Goal: Information Seeking & Learning: Learn about a topic

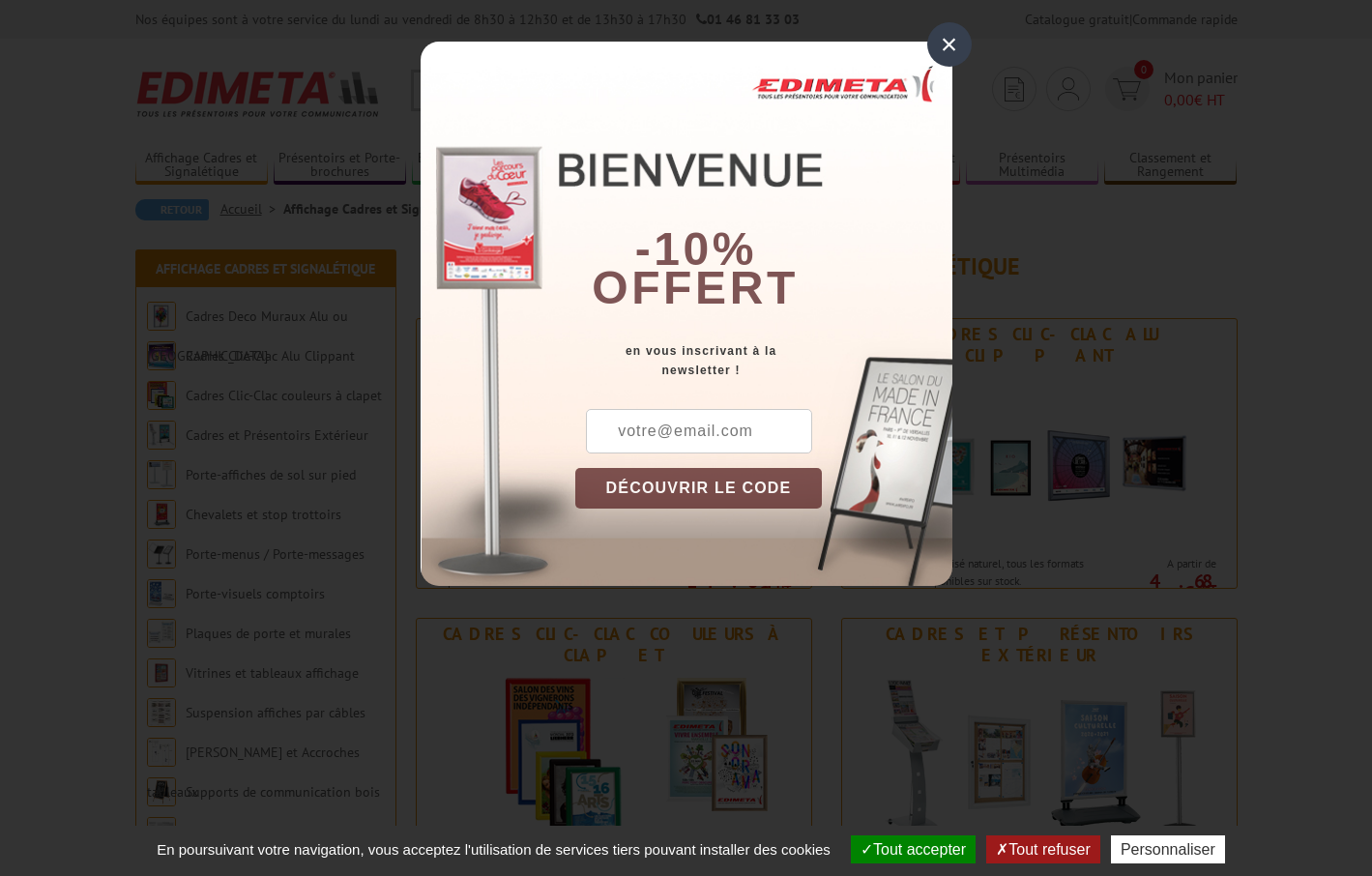
click at [939, 46] on div "×" at bounding box center [950, 45] width 45 height 45
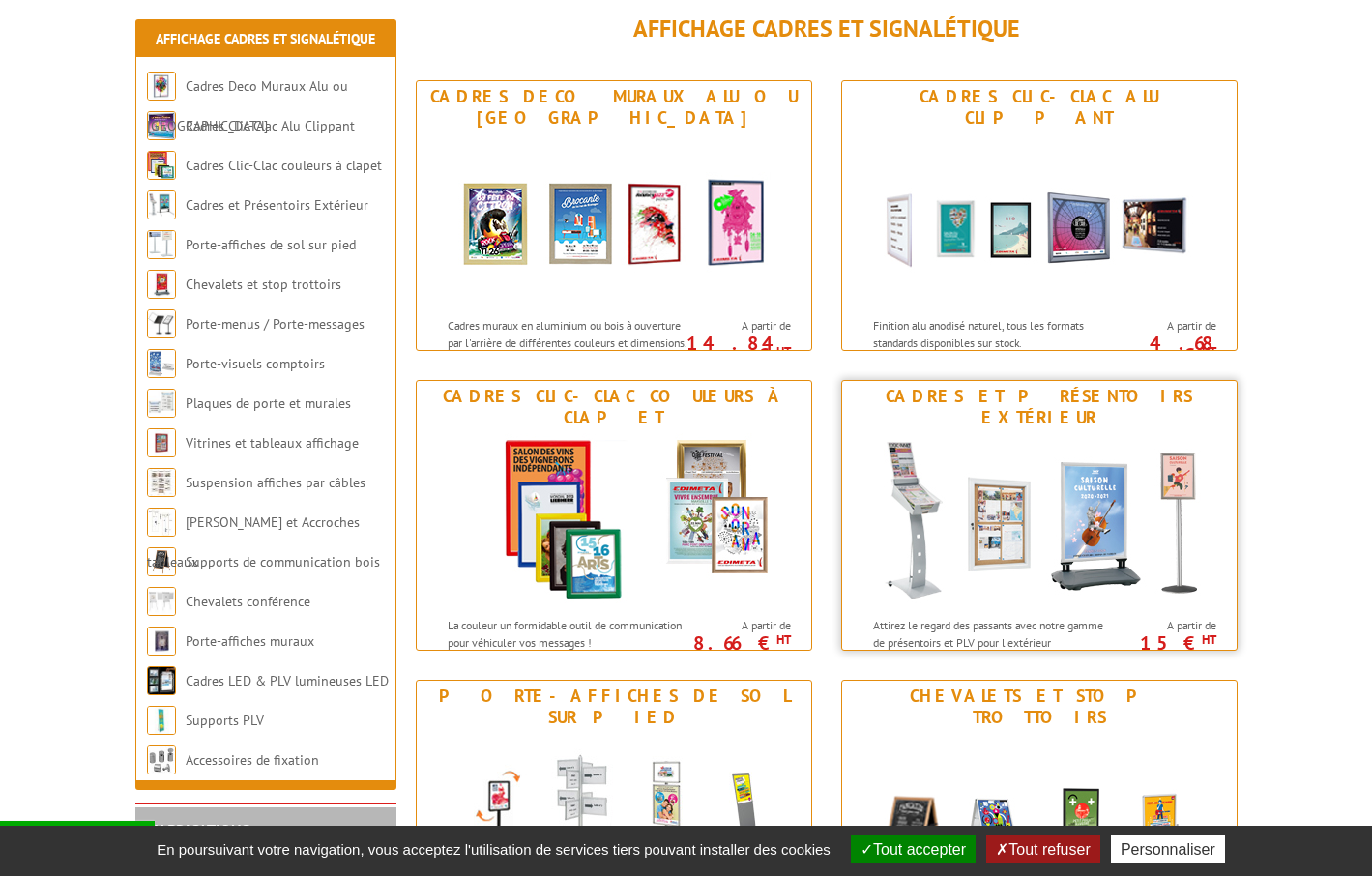
scroll to position [236, 0]
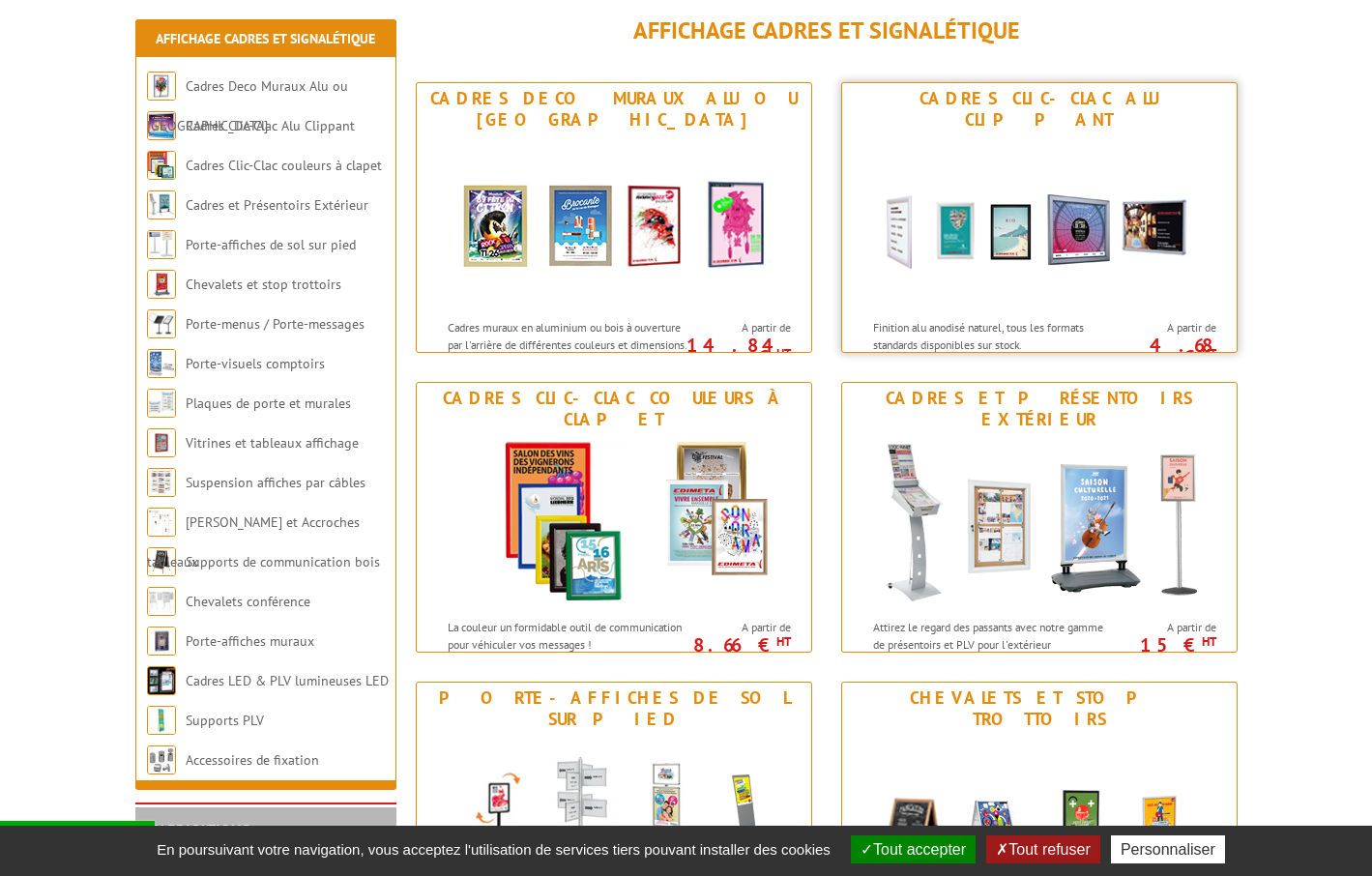
click at [1092, 249] on img at bounding box center [1040, 221] width 358 height 174
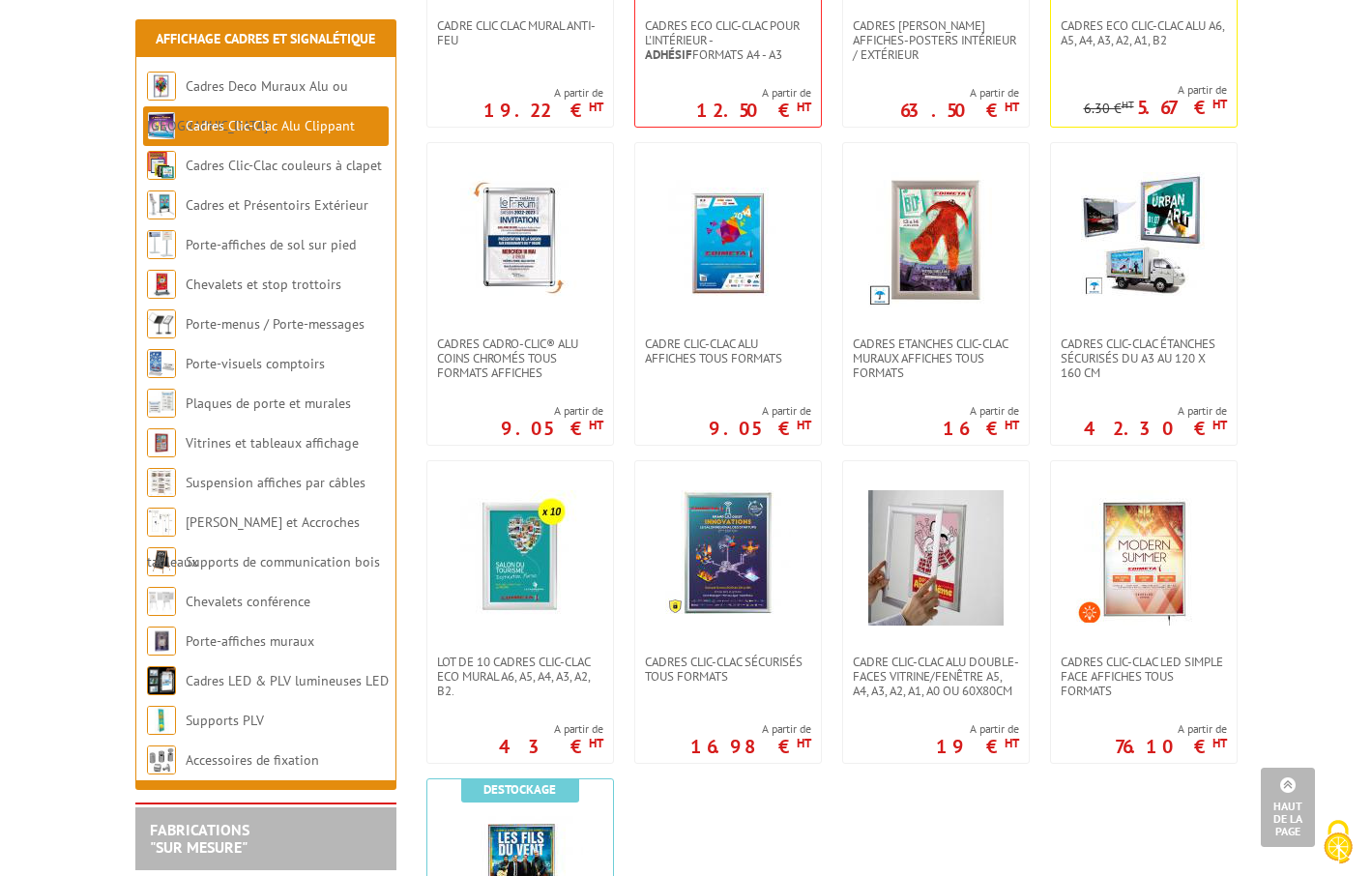
scroll to position [627, 0]
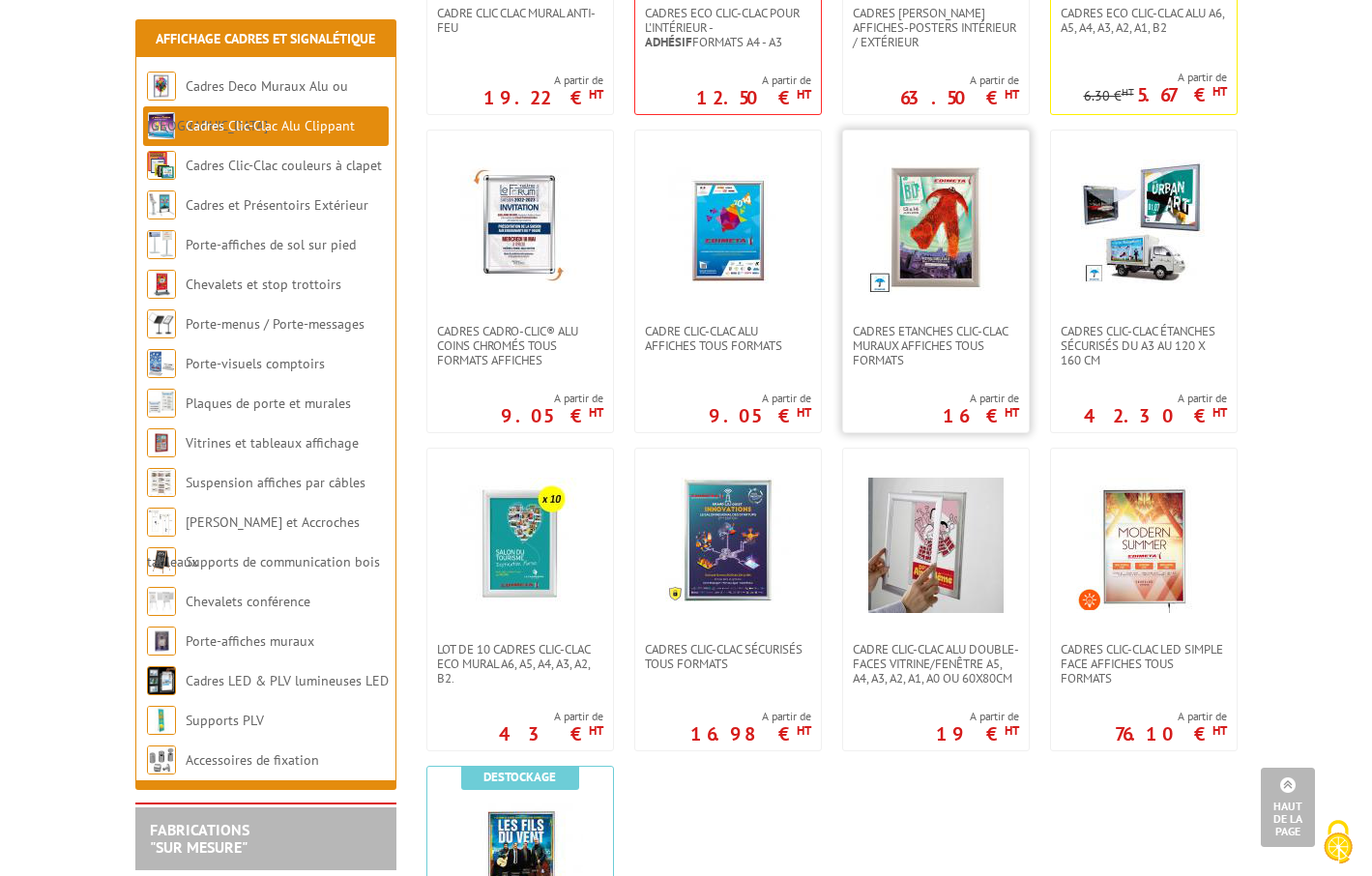
click at [938, 228] on img at bounding box center [936, 226] width 135 height 135
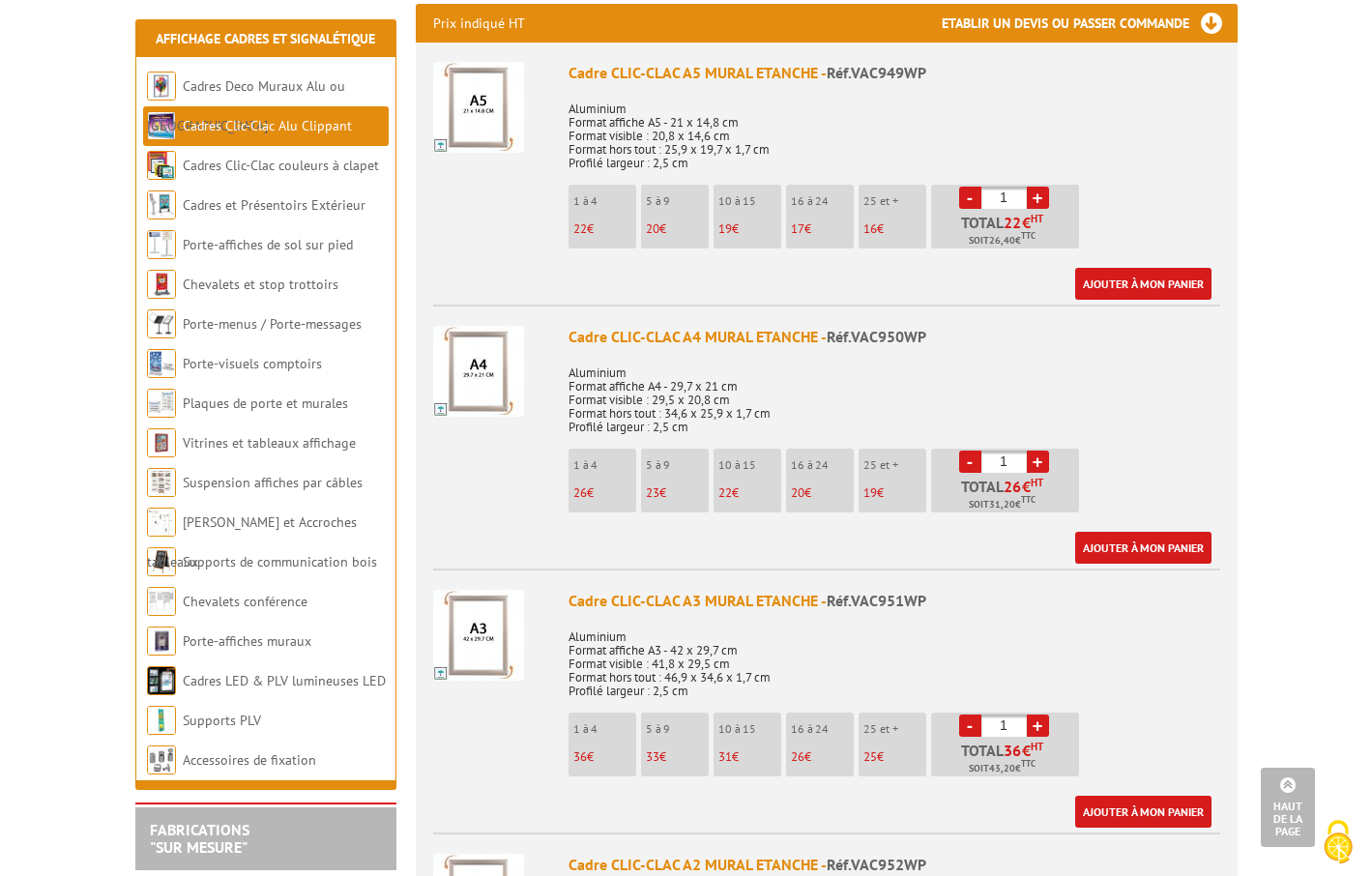
scroll to position [749, 0]
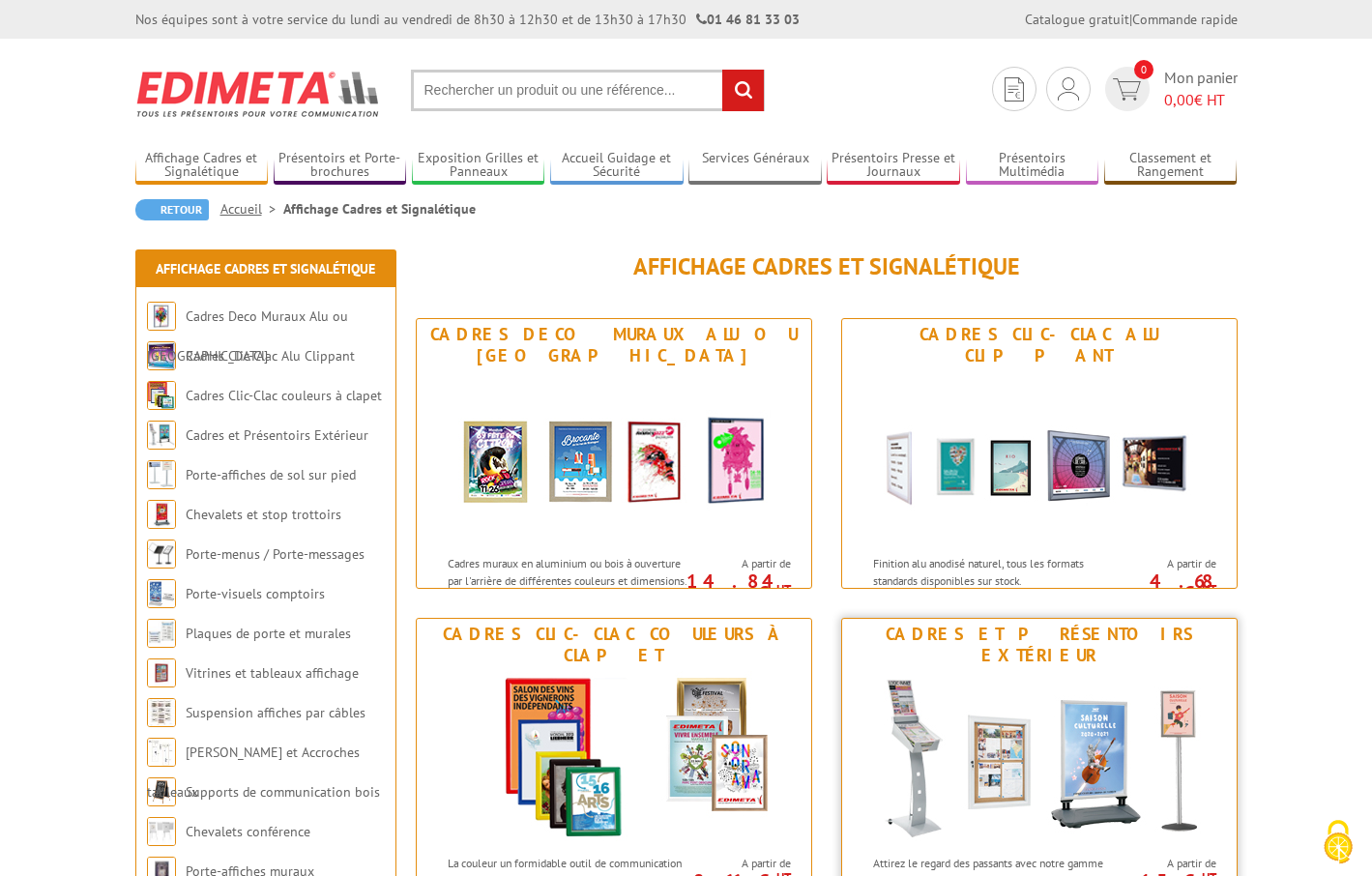
scroll to position [236, 0]
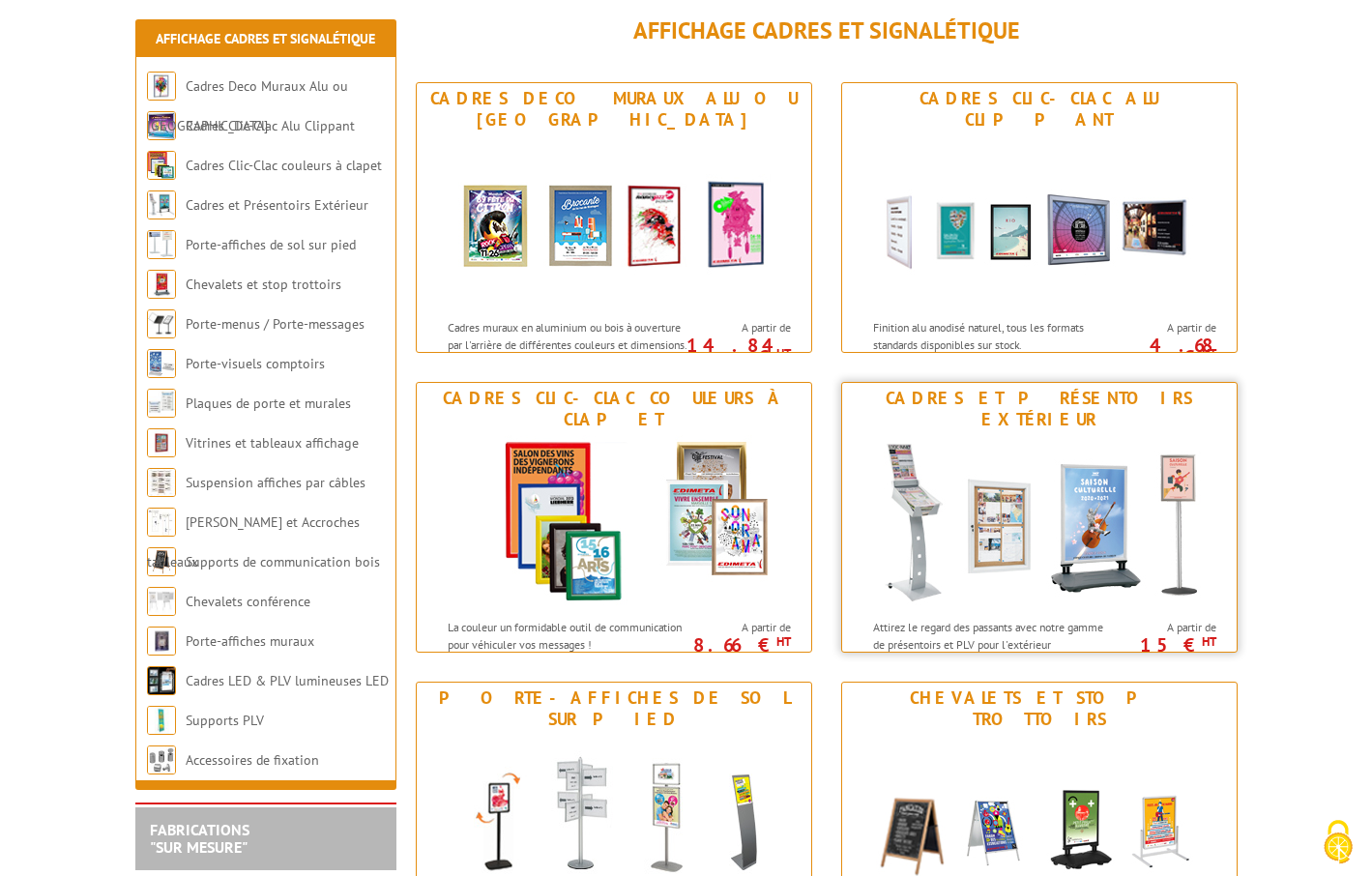
click at [968, 547] on img at bounding box center [1040, 522] width 358 height 174
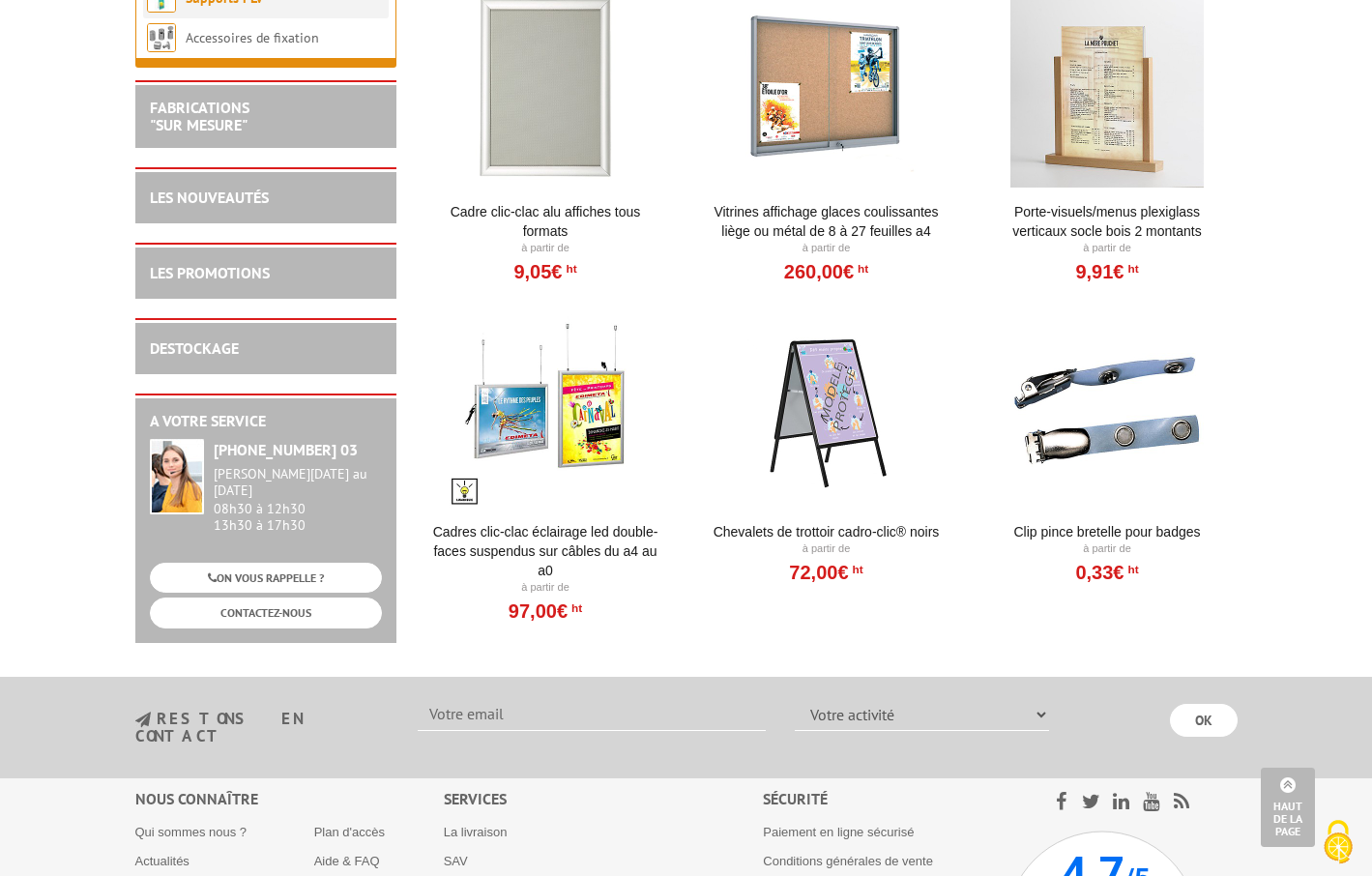
scroll to position [2144, 0]
